Goal: Task Accomplishment & Management: Use online tool/utility

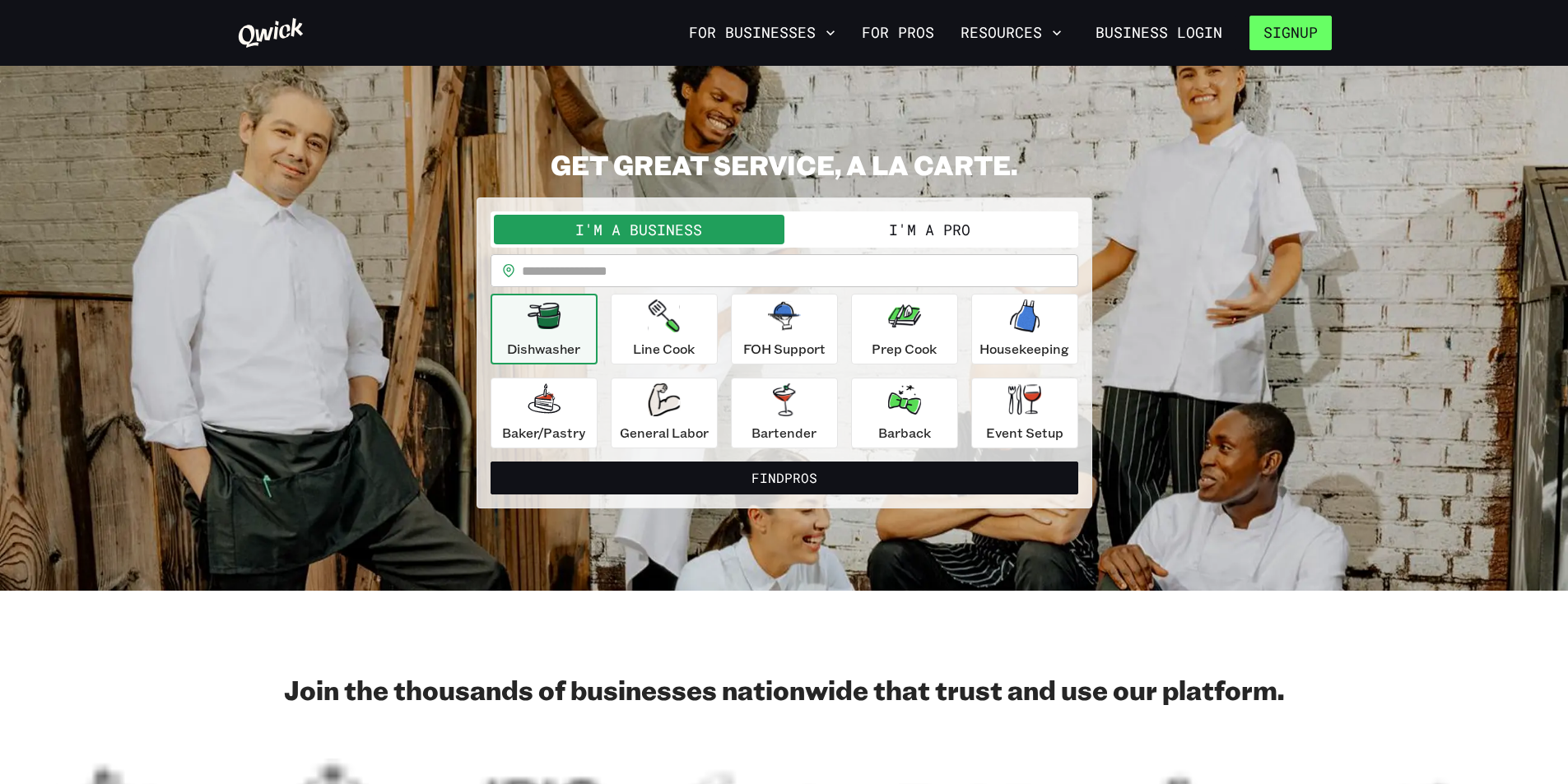
click at [1262, 30] on button "Signup" at bounding box center [1291, 32] width 83 height 34
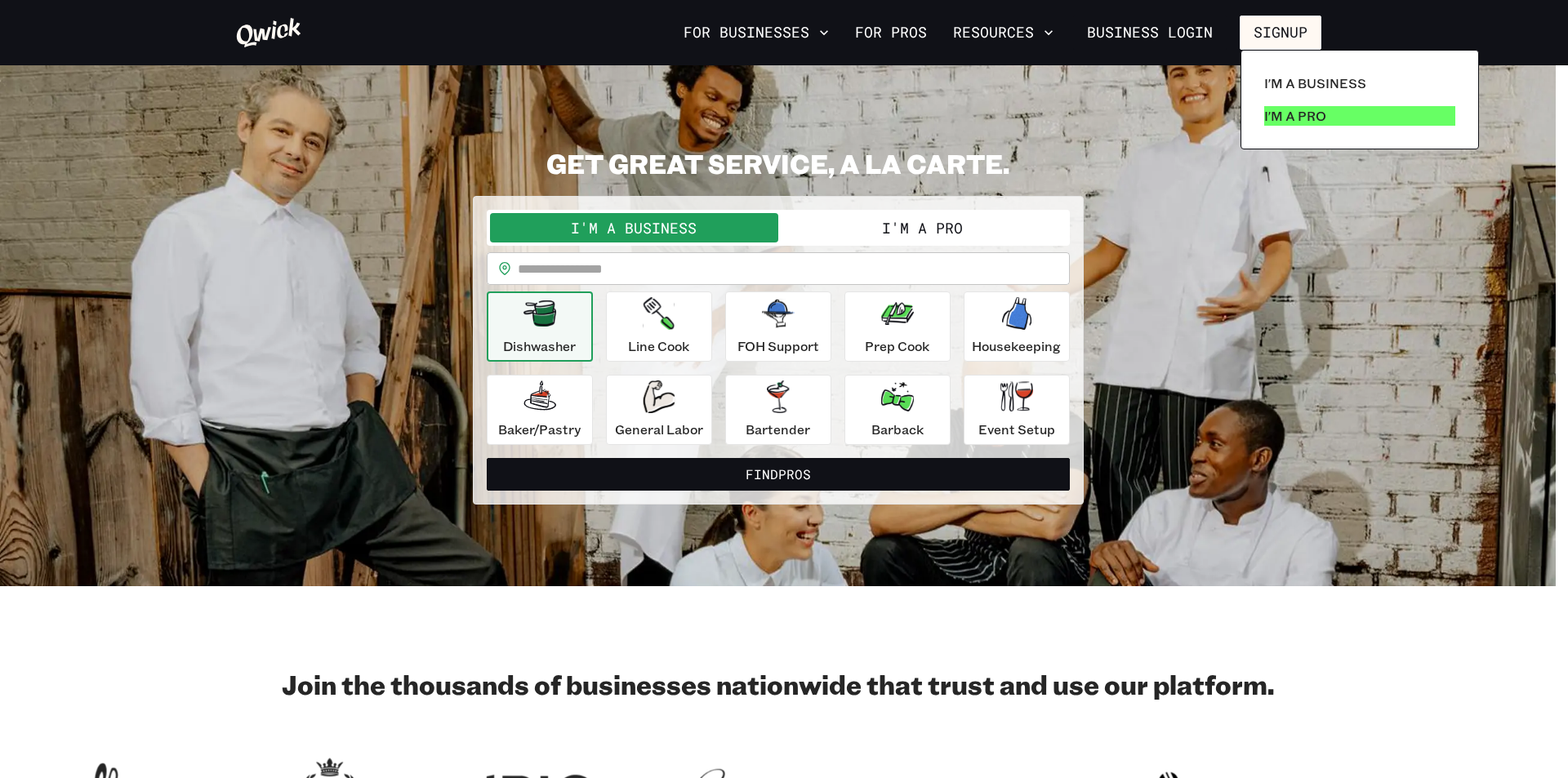
click at [1292, 107] on p "I'm a Pro" at bounding box center [1296, 116] width 62 height 20
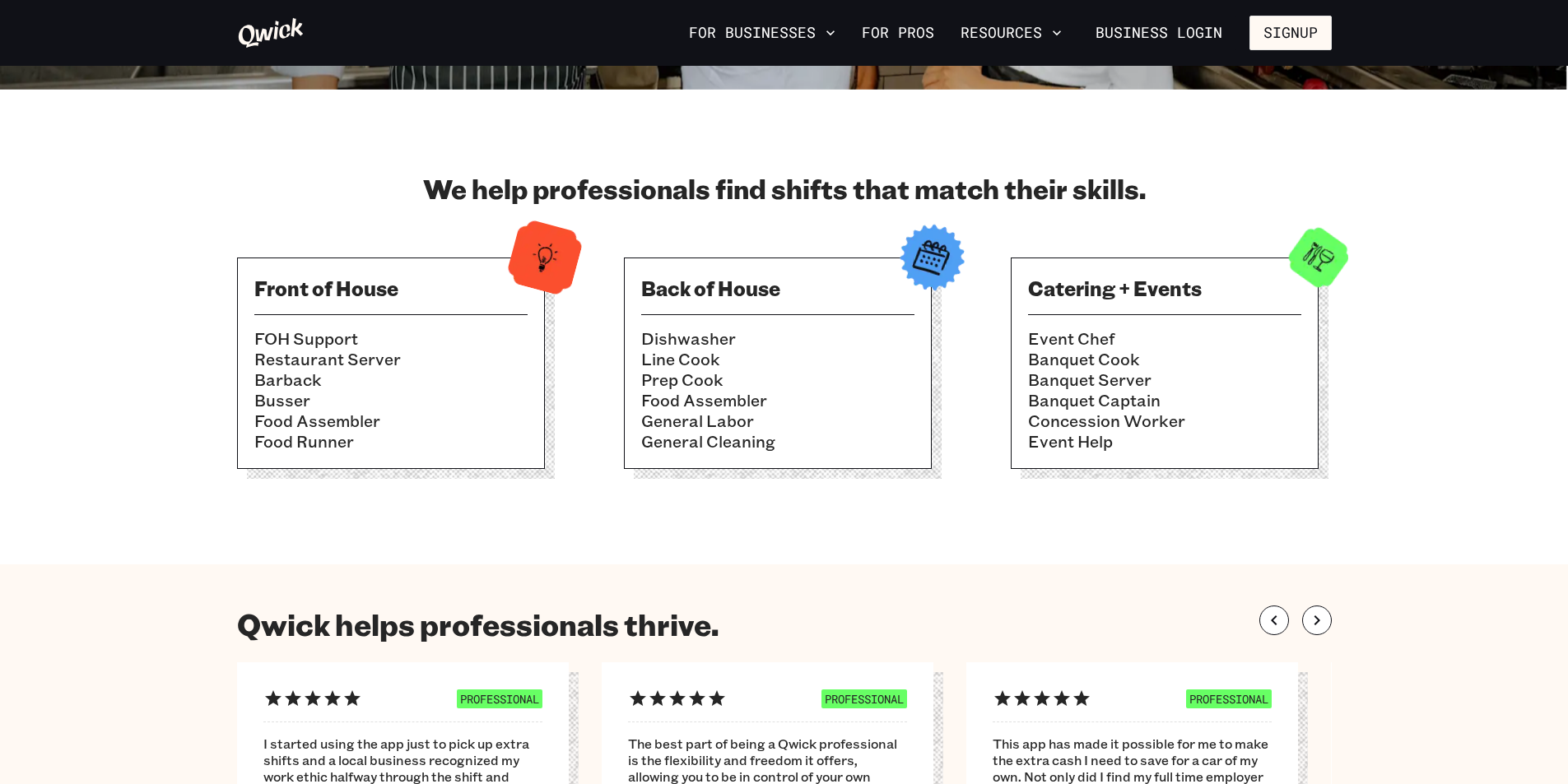
scroll to position [247, 0]
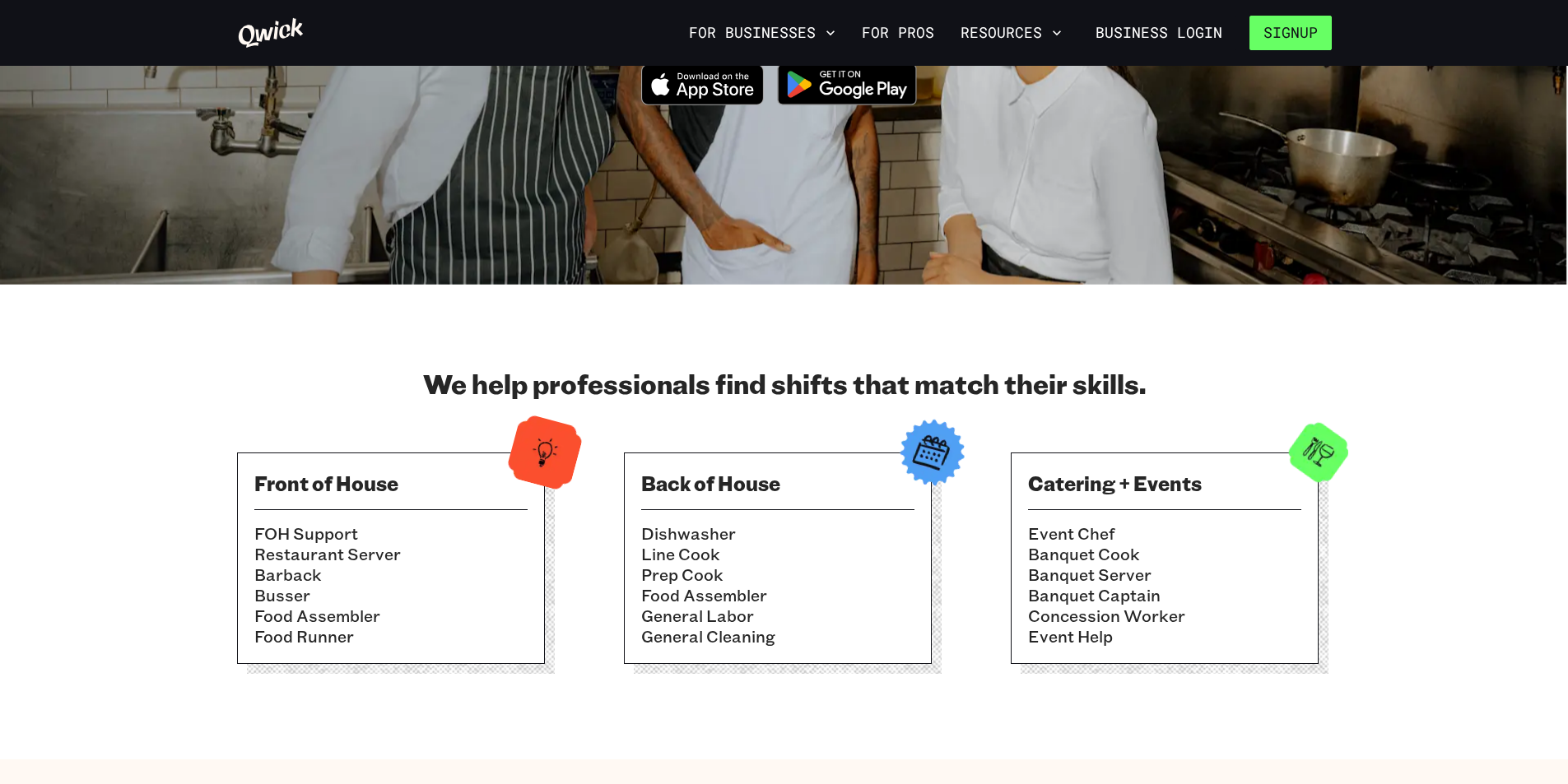
click at [1295, 28] on button "Signup" at bounding box center [1291, 32] width 83 height 34
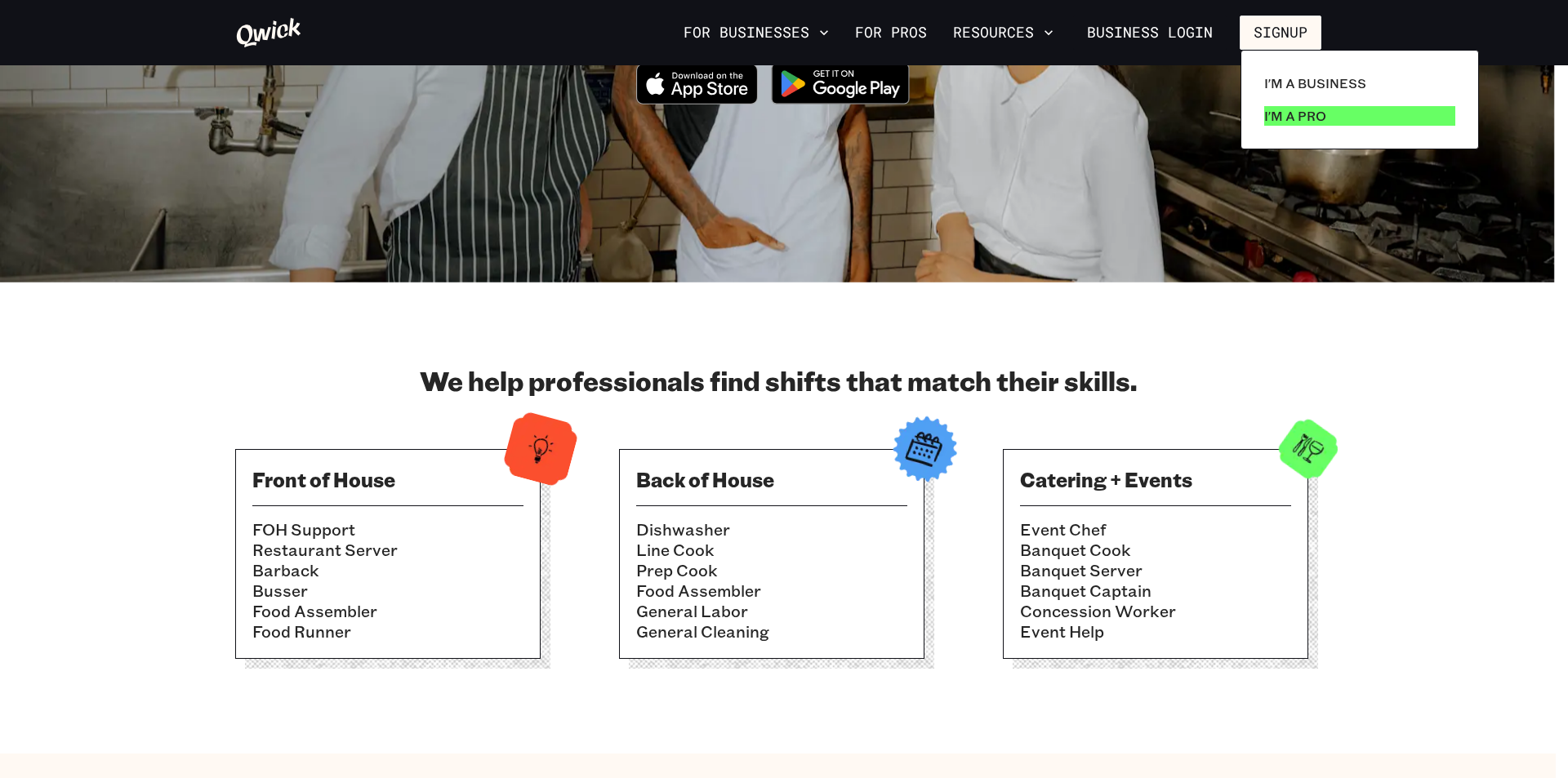
click at [1276, 103] on link "I'm a Pro" at bounding box center [1359, 115] width 204 height 32
click at [1283, 116] on p "I'm a Pro" at bounding box center [1296, 116] width 62 height 20
click at [1284, 111] on p "I'm a Pro" at bounding box center [1296, 116] width 62 height 20
click at [1504, 388] on div at bounding box center [784, 389] width 1568 height 778
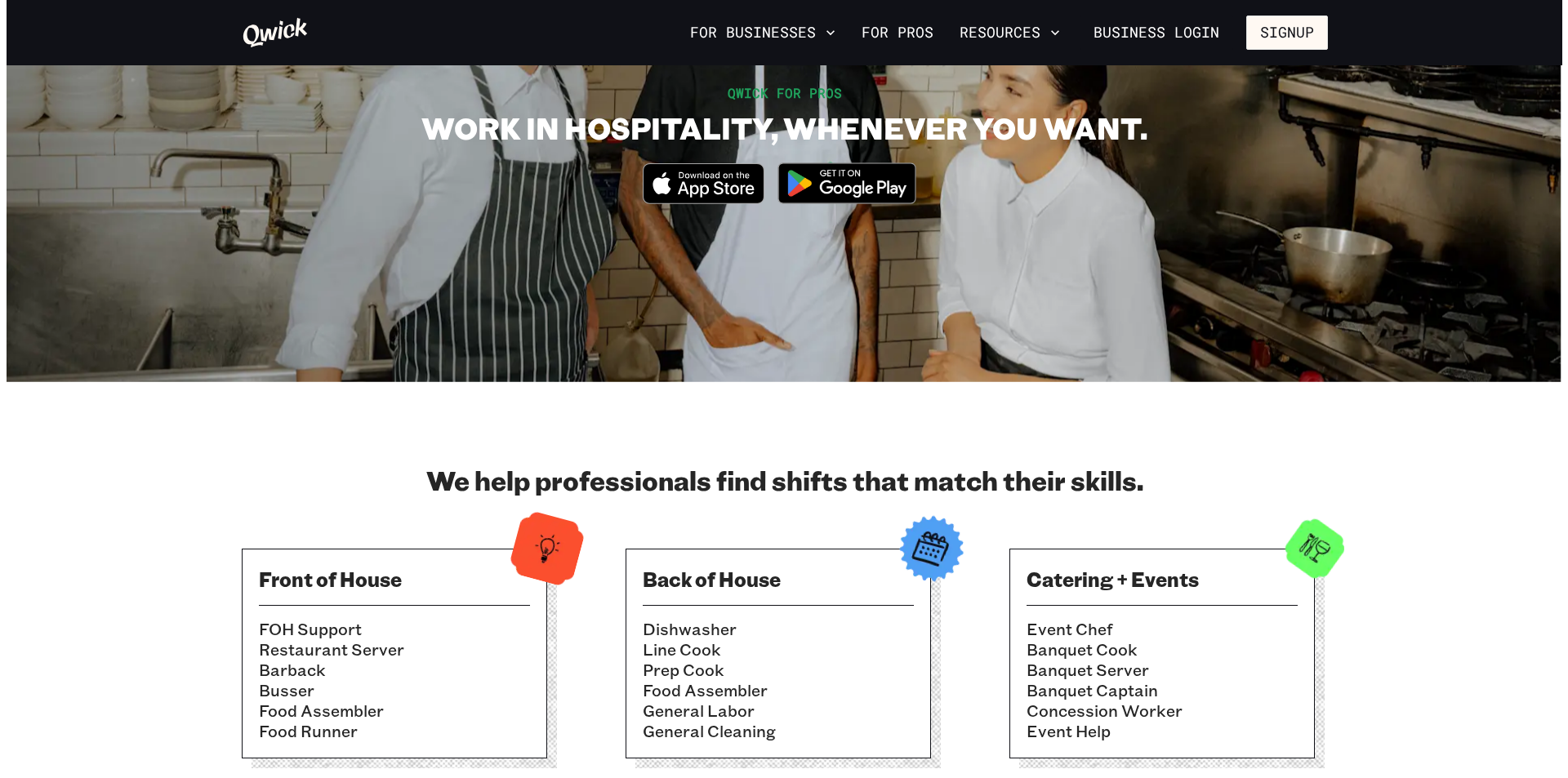
scroll to position [0, 0]
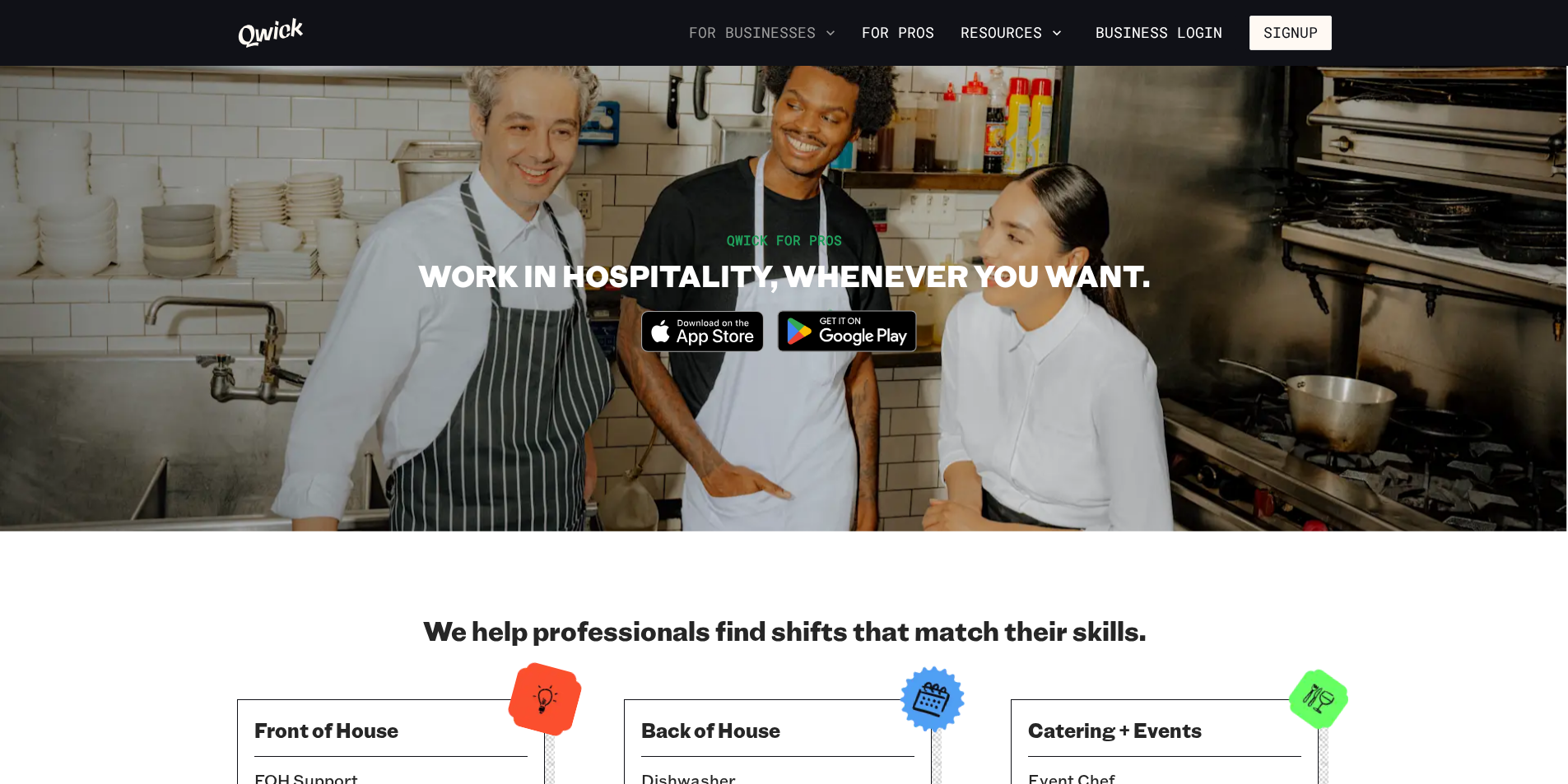
click at [836, 26] on button "For Businesses" at bounding box center [762, 32] width 159 height 28
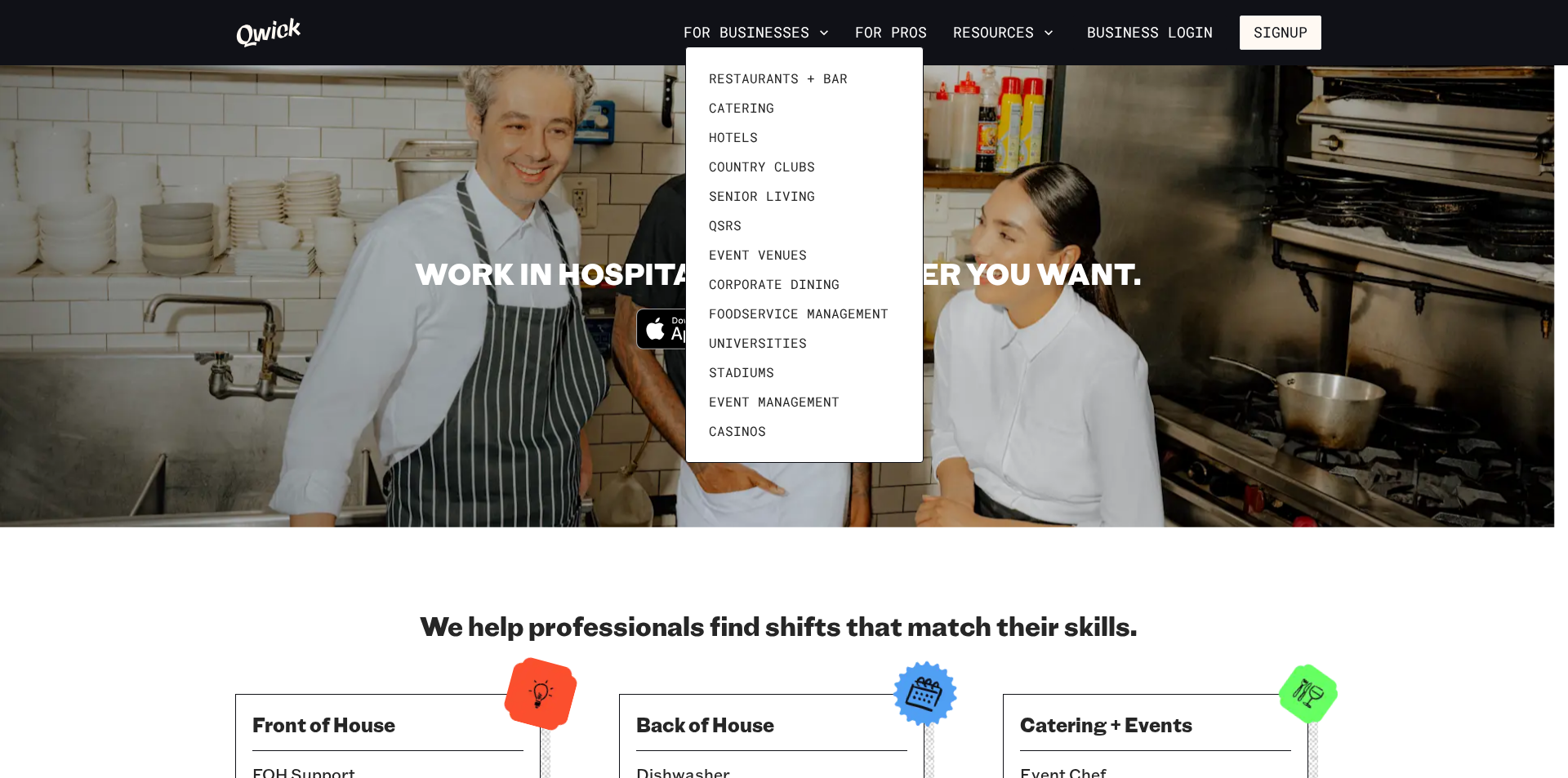
click at [878, 32] on div at bounding box center [784, 389] width 1568 height 778
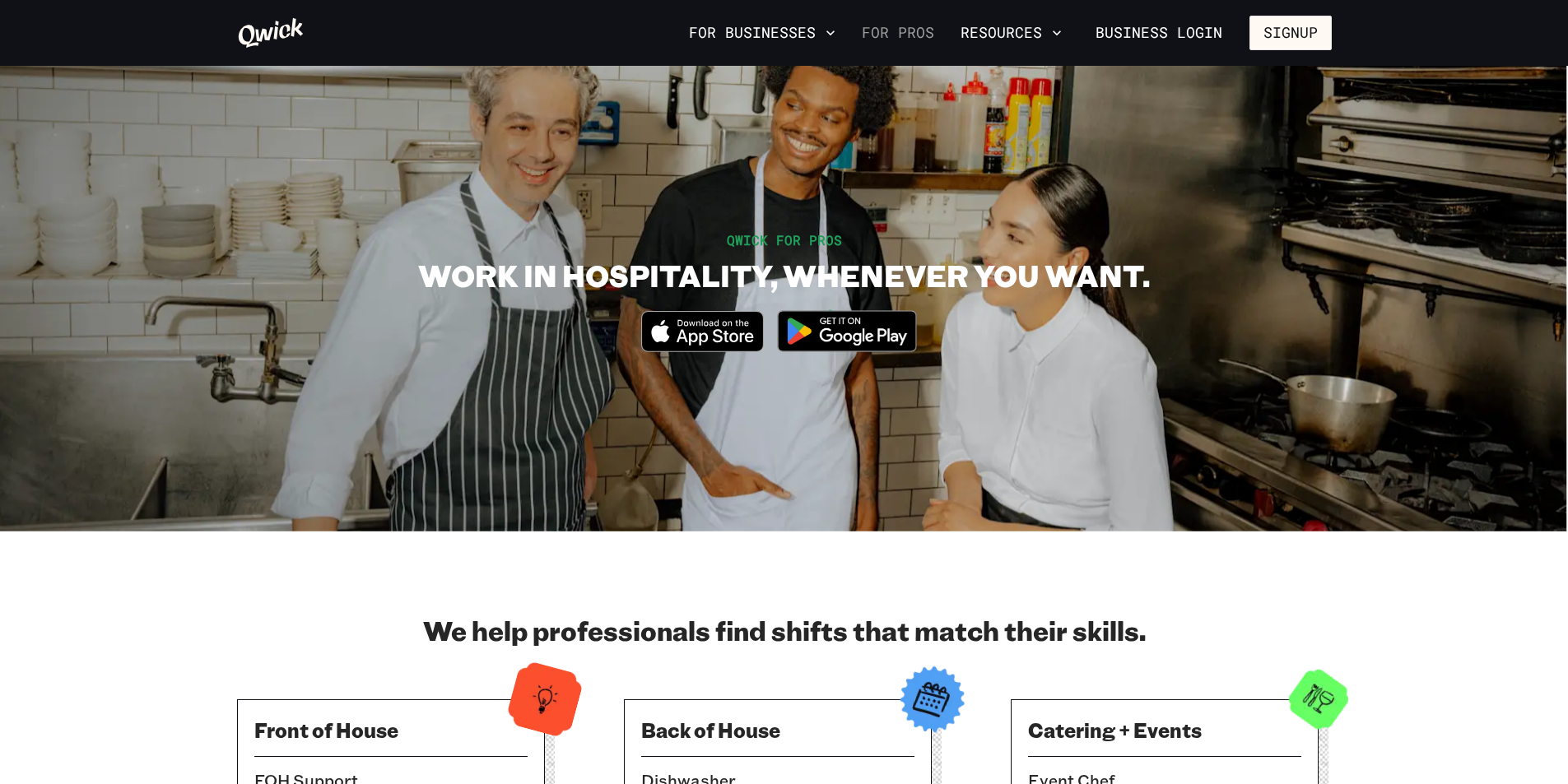
click at [885, 32] on link "For Pros" at bounding box center [897, 32] width 86 height 28
click at [894, 27] on link "For Pros" at bounding box center [897, 32] width 86 height 28
click at [925, 30] on link "For Pros" at bounding box center [897, 32] width 86 height 28
click at [1303, 37] on button "Signup" at bounding box center [1291, 32] width 83 height 34
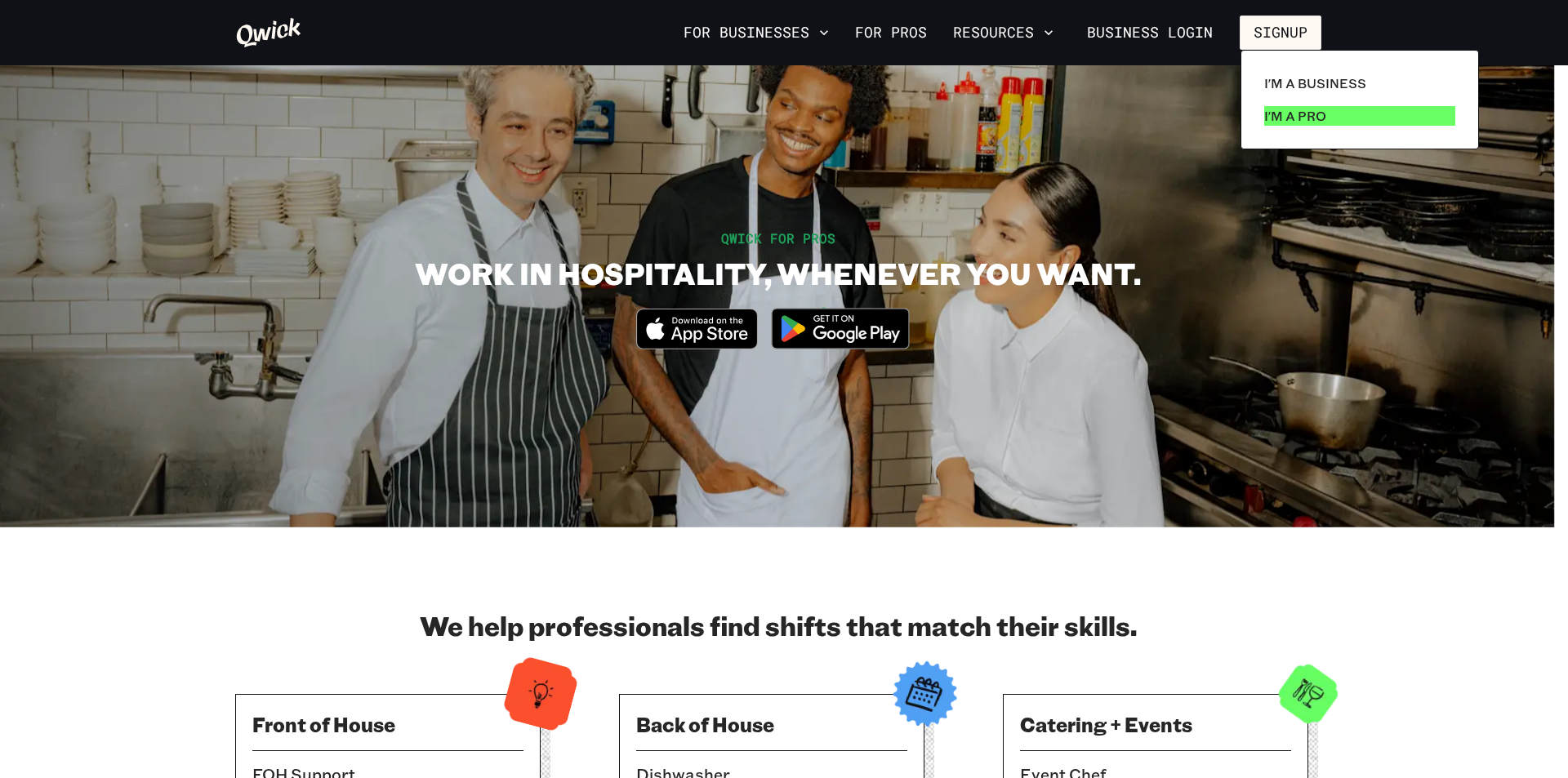
click at [1308, 109] on p "I'm a Pro" at bounding box center [1296, 116] width 62 height 20
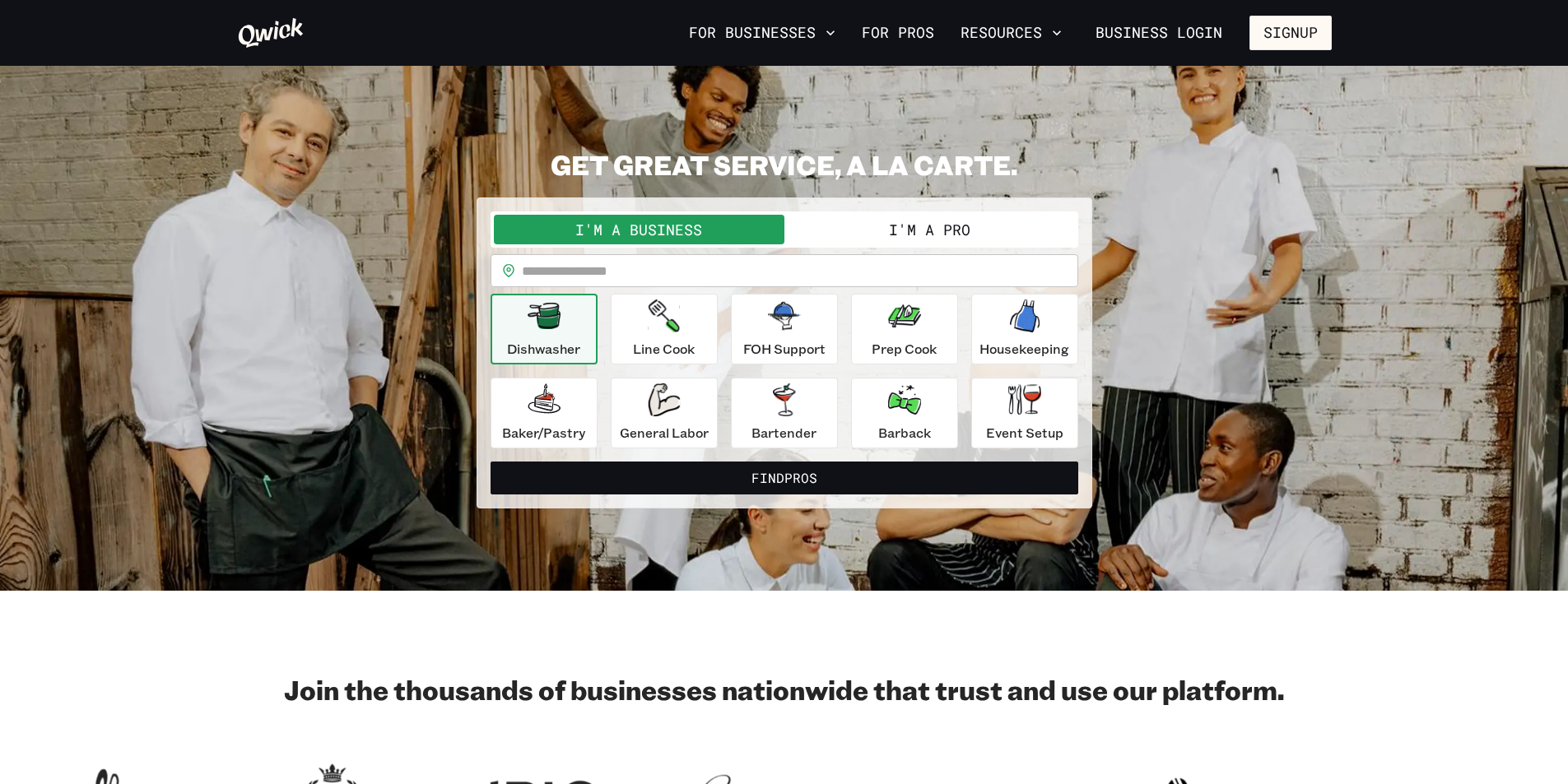
click at [971, 219] on button "I'm a Pro" at bounding box center [929, 229] width 290 height 30
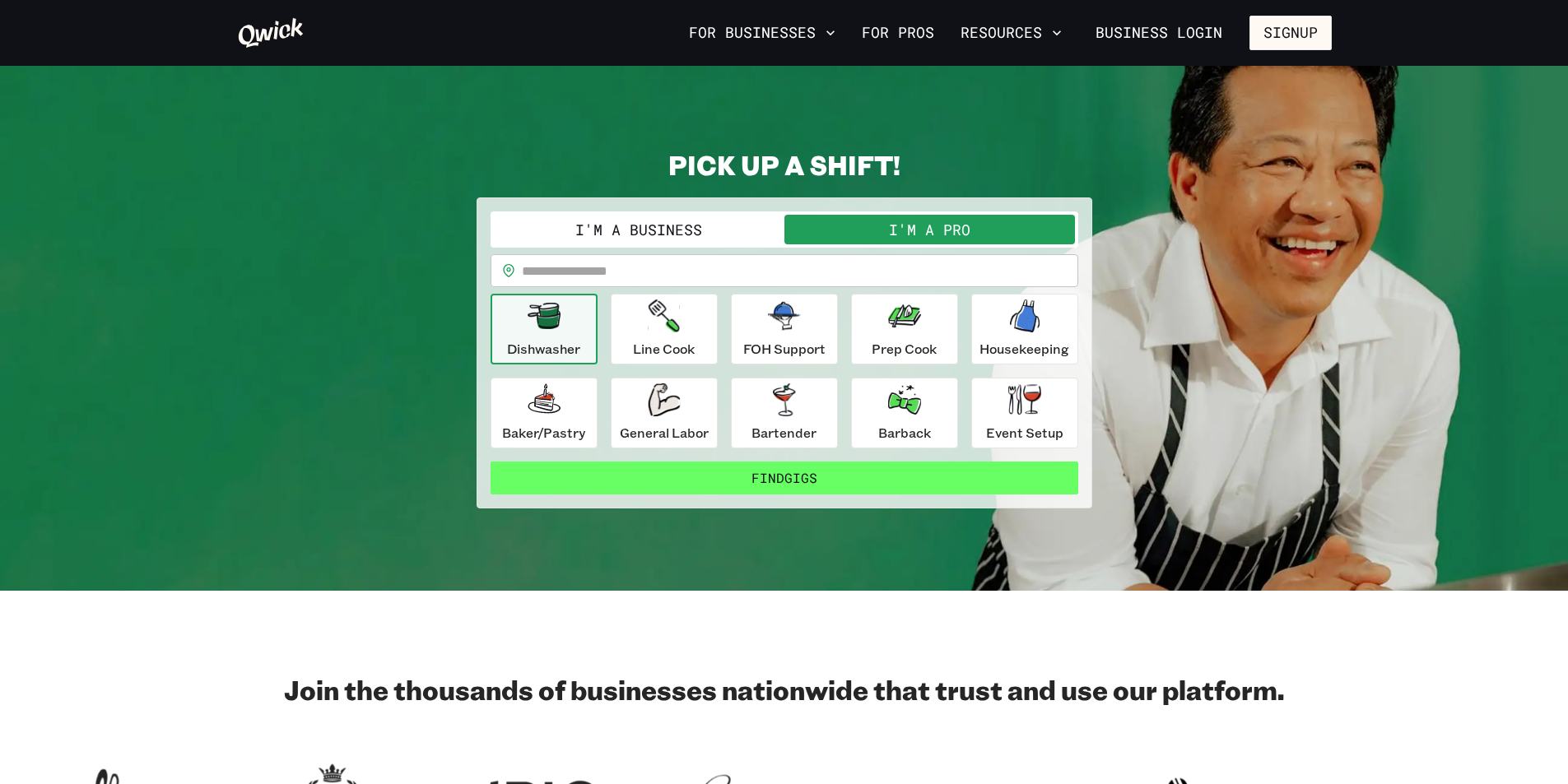
click at [874, 476] on button "Find Gigs" at bounding box center [784, 477] width 587 height 32
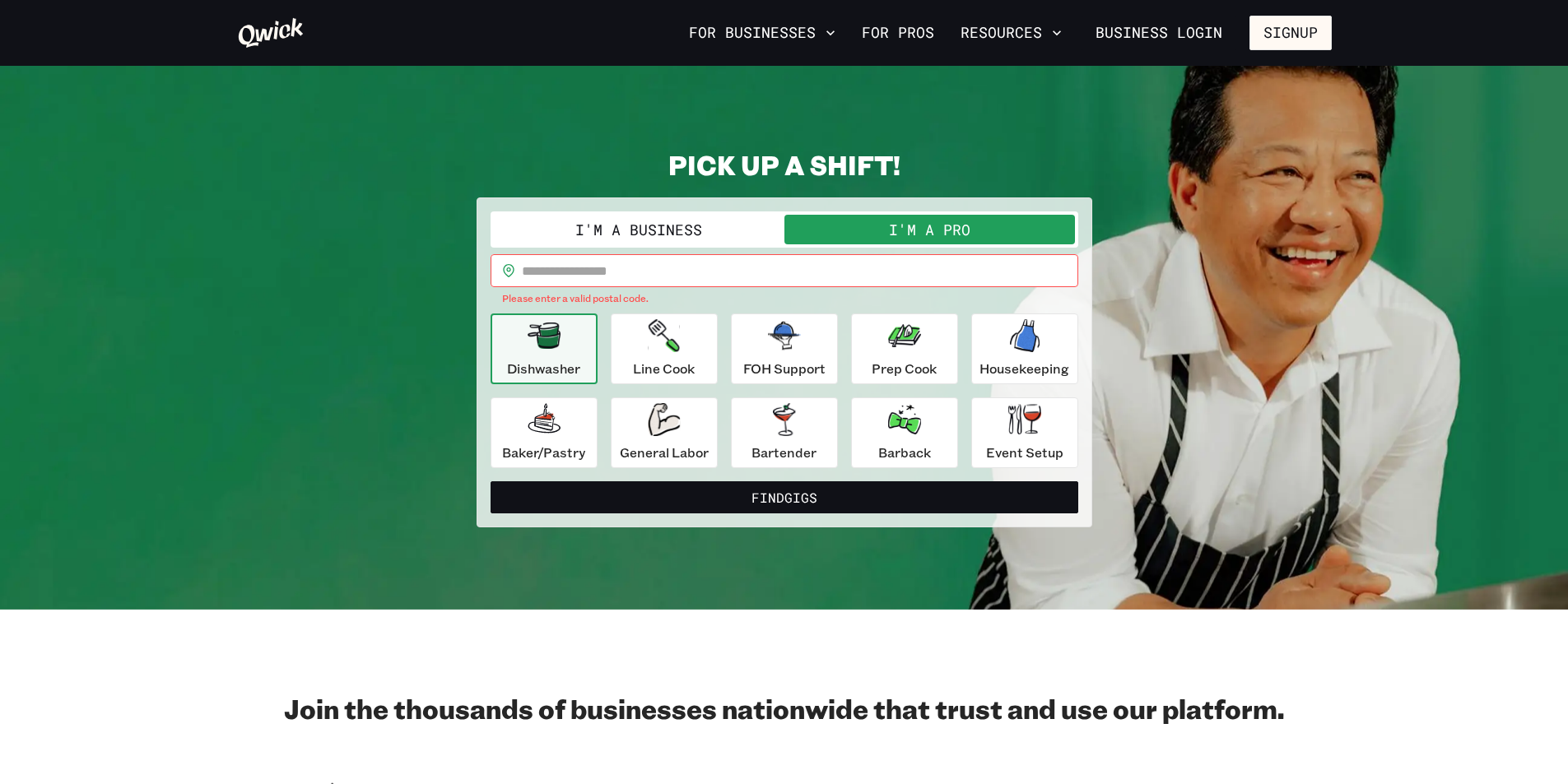
click at [647, 265] on input "text" at bounding box center [800, 271] width 557 height 32
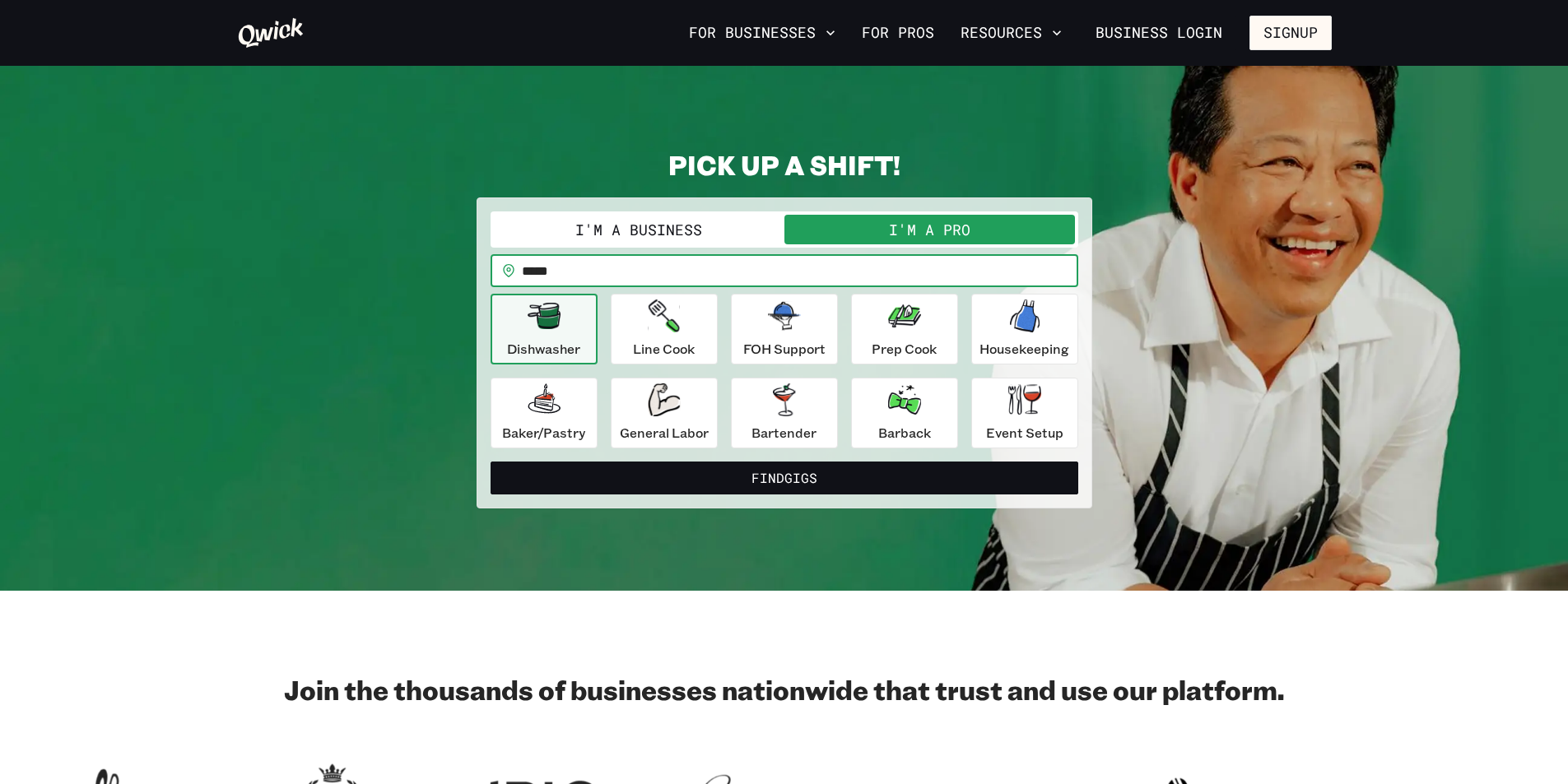
type input "*****"
click at [491, 461] on button "Find Gigs" at bounding box center [784, 477] width 587 height 32
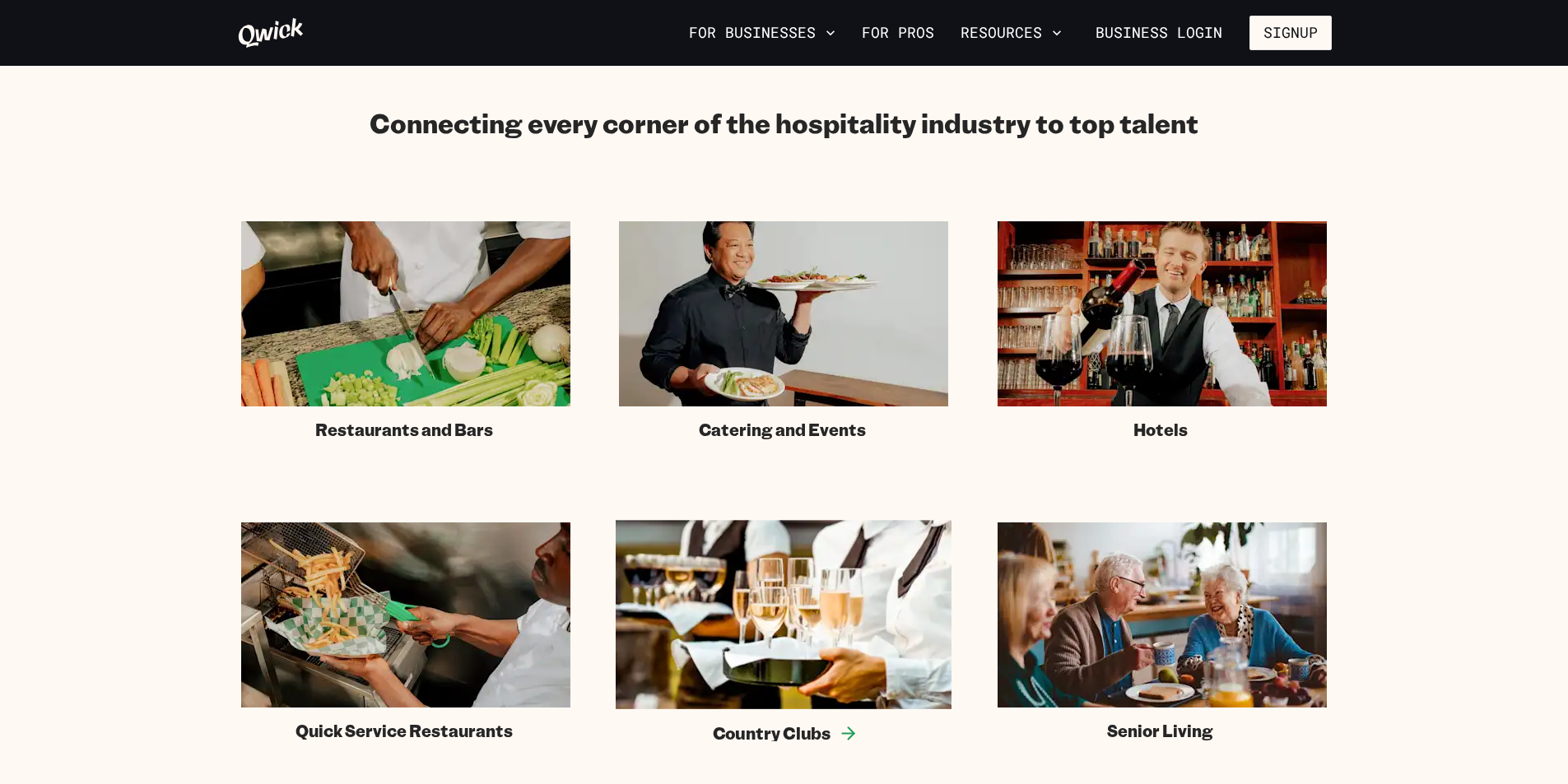
scroll to position [1399, 0]
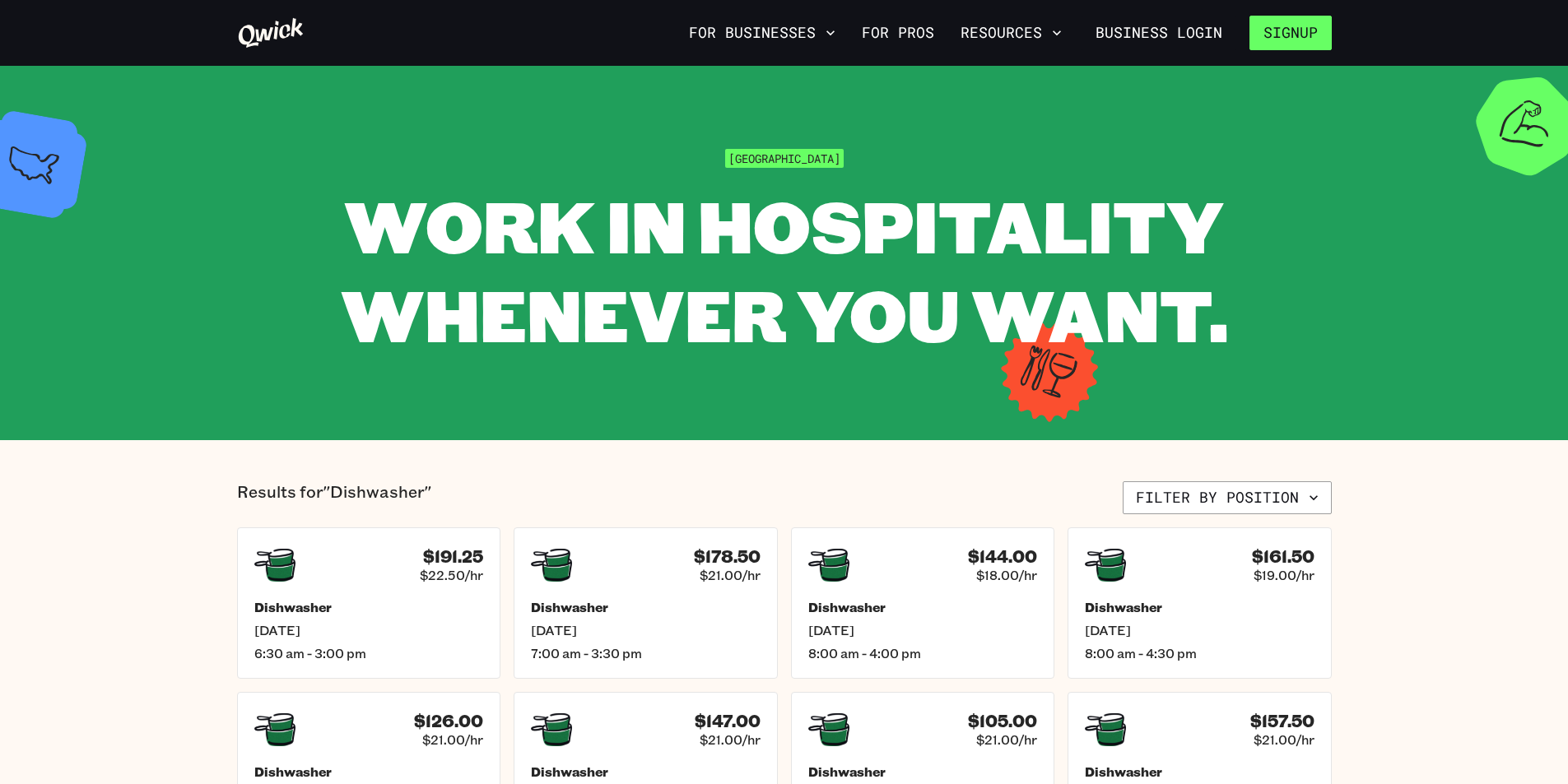
click at [1293, 33] on button "Signup" at bounding box center [1291, 32] width 83 height 34
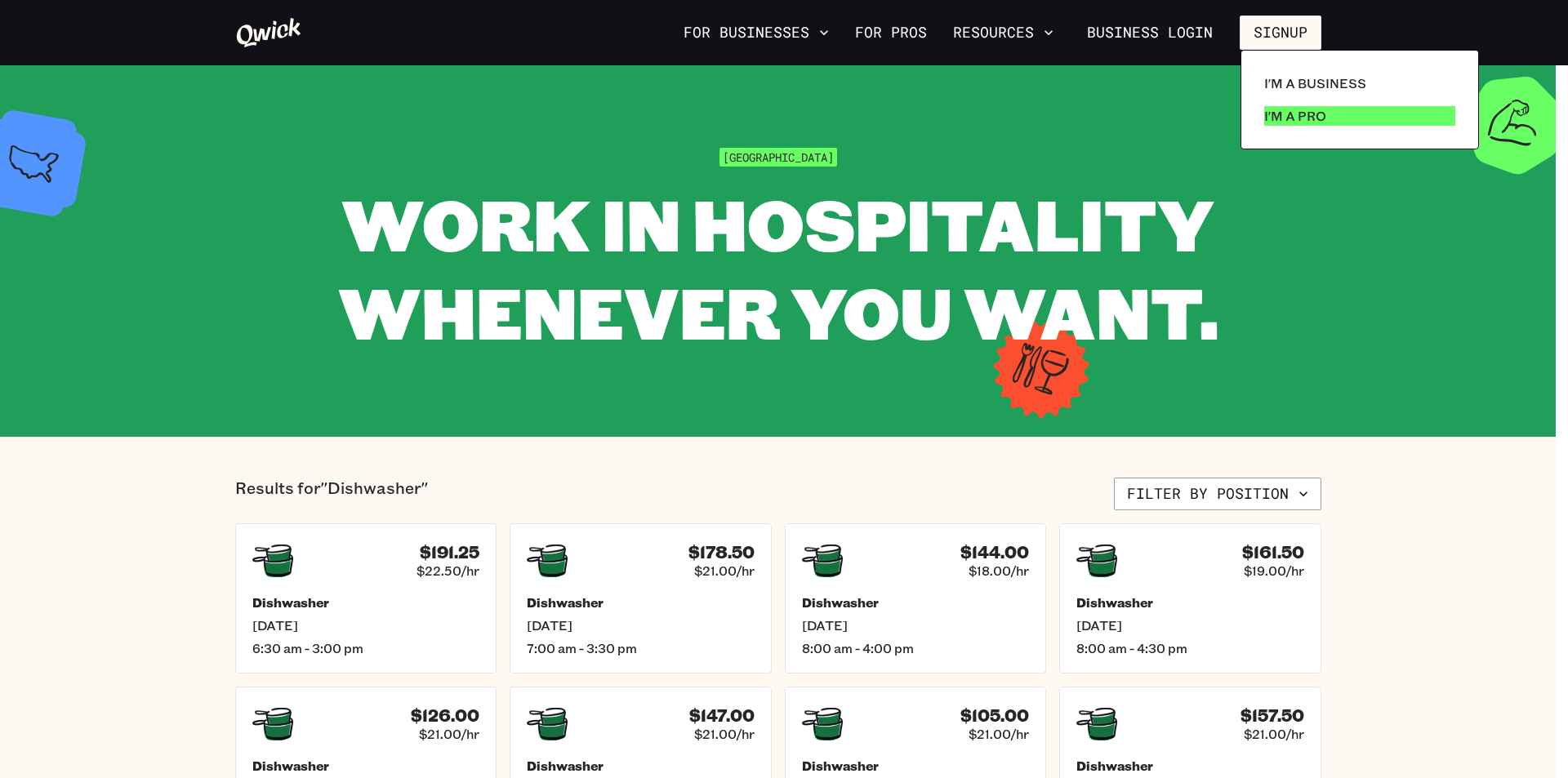
click at [1295, 118] on p "I'm a Pro" at bounding box center [1296, 116] width 62 height 20
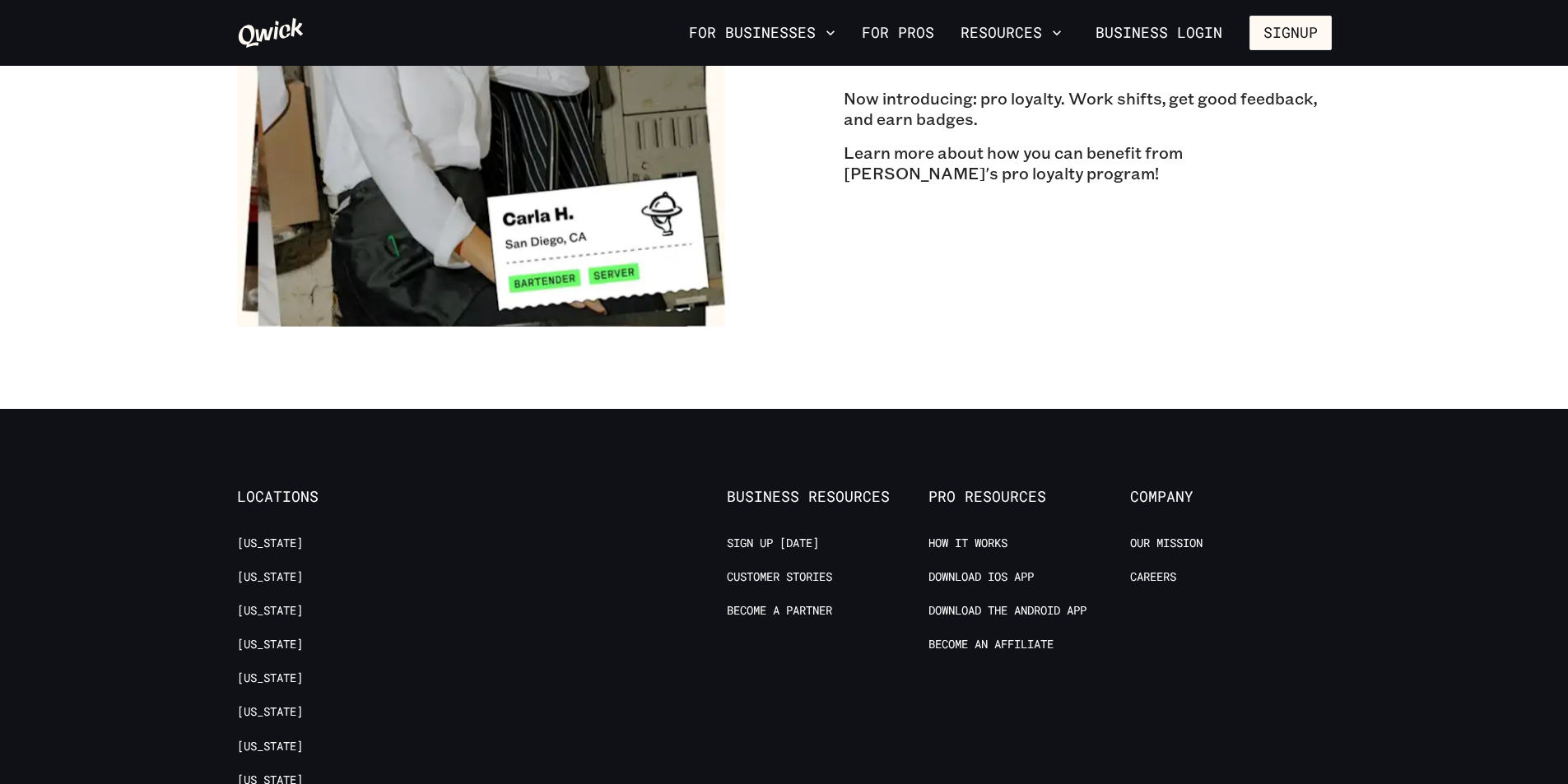
scroll to position [3046, 0]
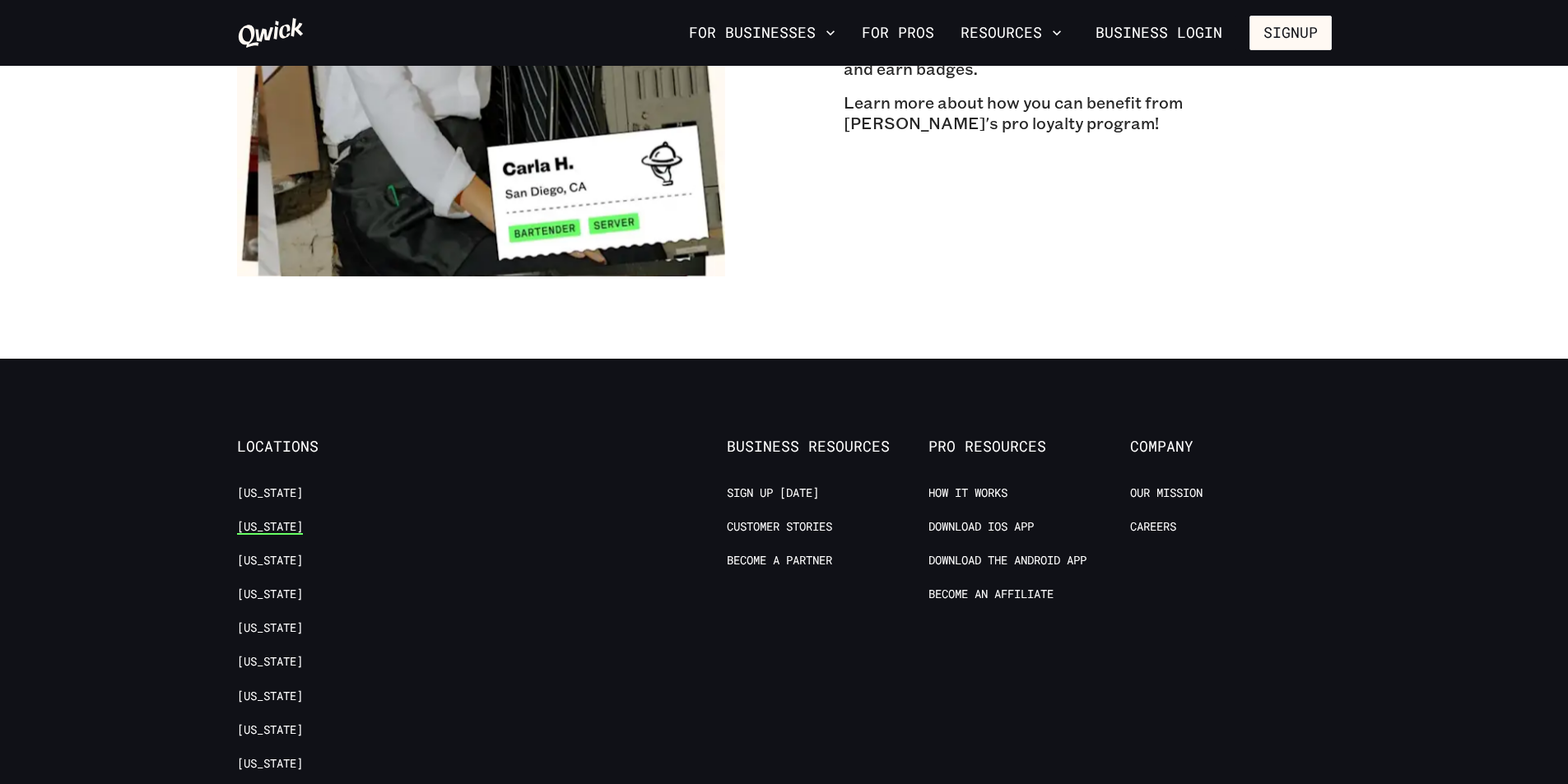
click at [255, 519] on link "[US_STATE]" at bounding box center [270, 527] width 66 height 16
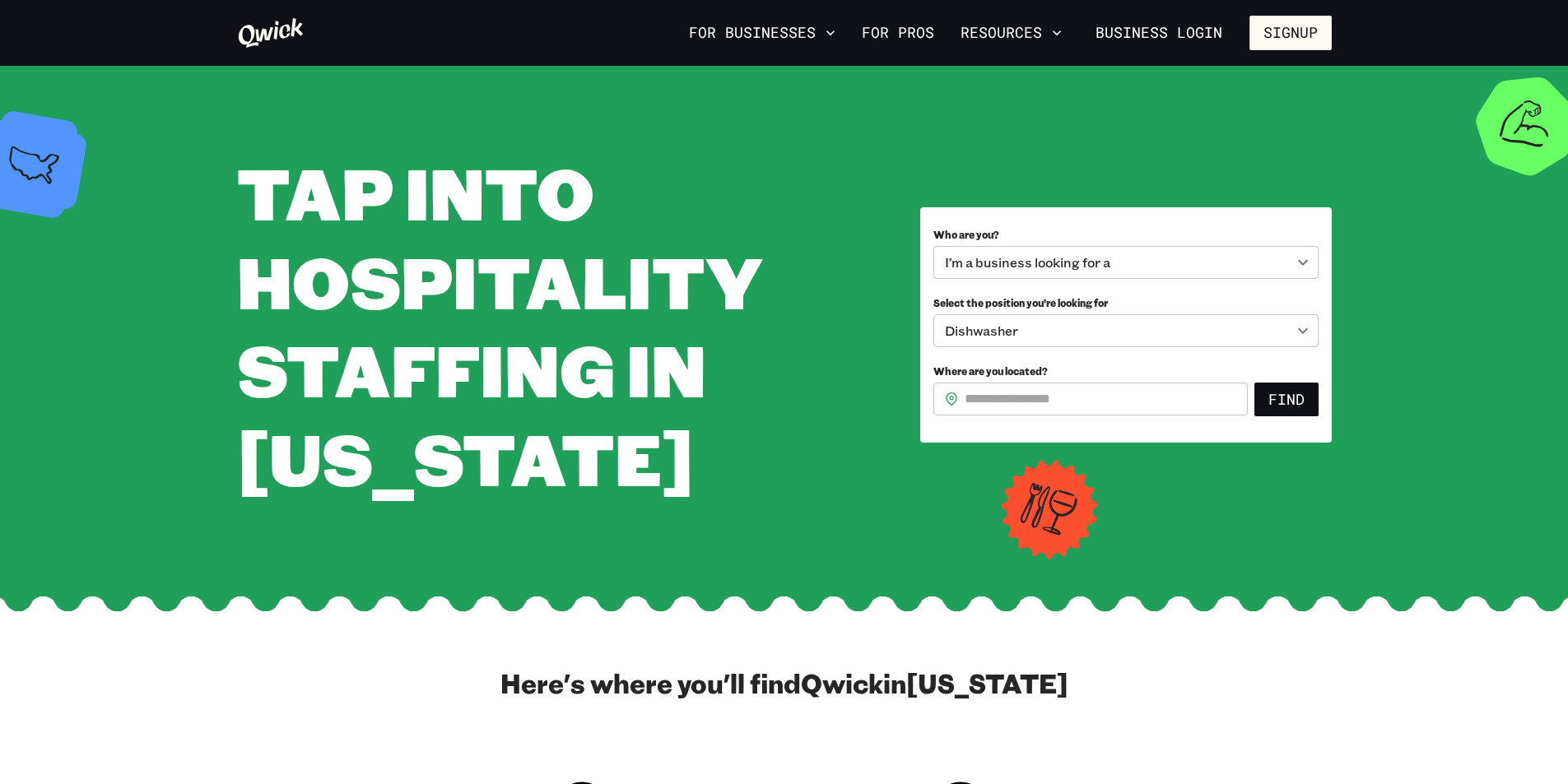
click at [1157, 410] on input "Where are you located?" at bounding box center [1107, 398] width 283 height 32
type input "*****"
click at [1254, 383] on button "Find" at bounding box center [1286, 399] width 64 height 34
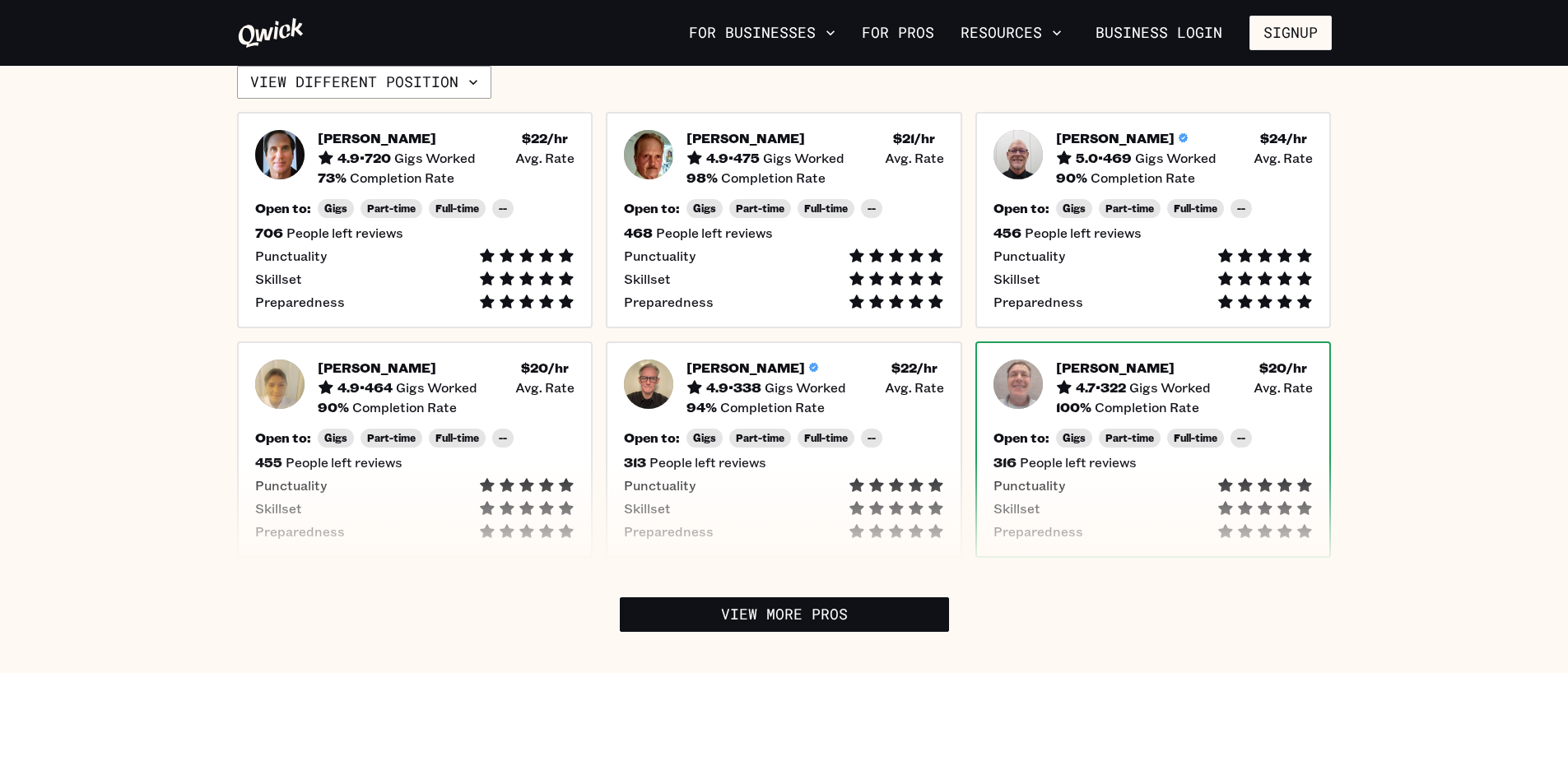
scroll to position [411, 0]
